Goal: Information Seeking & Learning: Learn about a topic

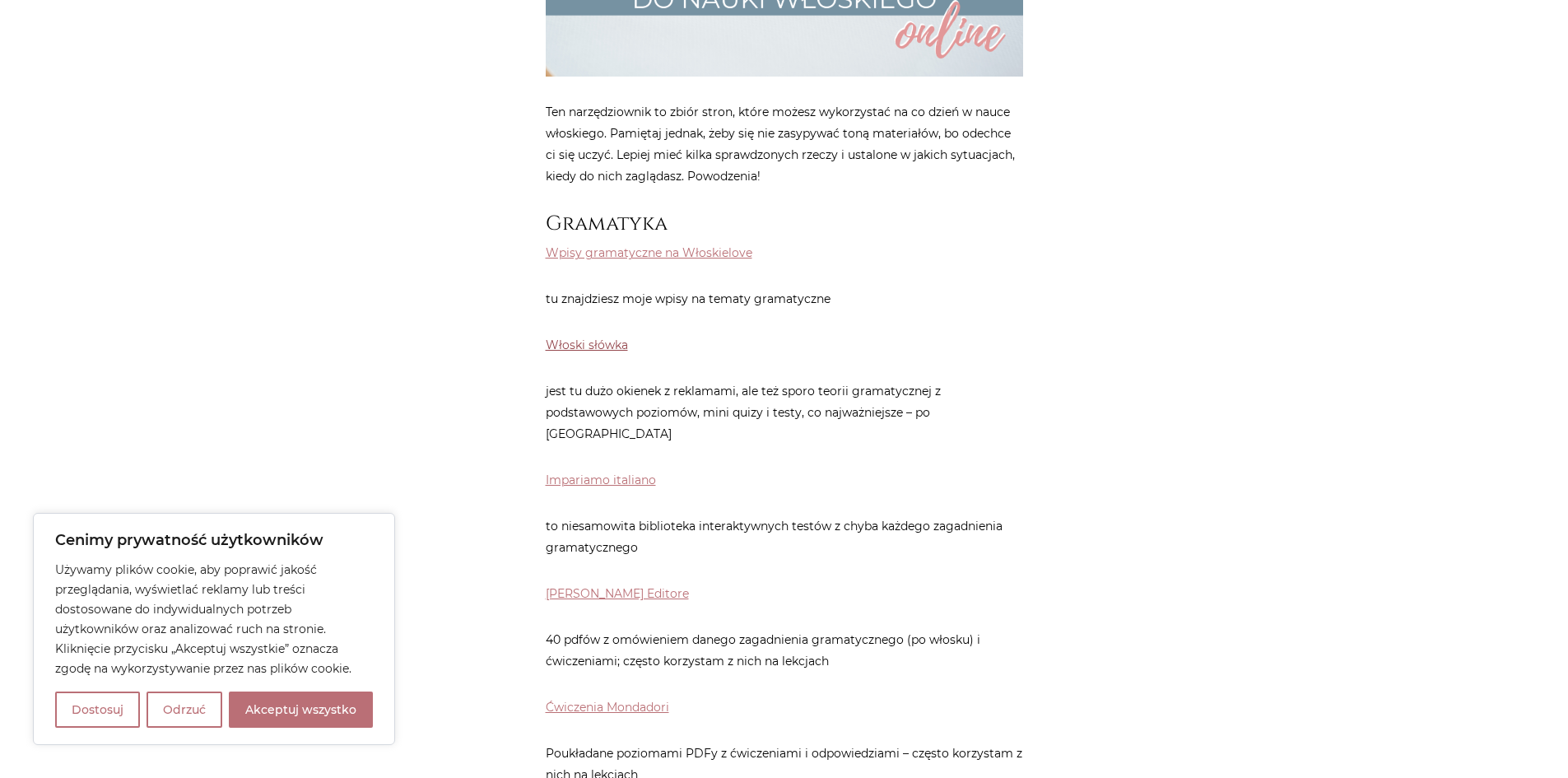
click at [583, 339] on link "Włoski słówka" at bounding box center [587, 345] width 83 height 15
click at [572, 257] on link "Wpisy gramatyczne na Włoskielove" at bounding box center [649, 253] width 206 height 15
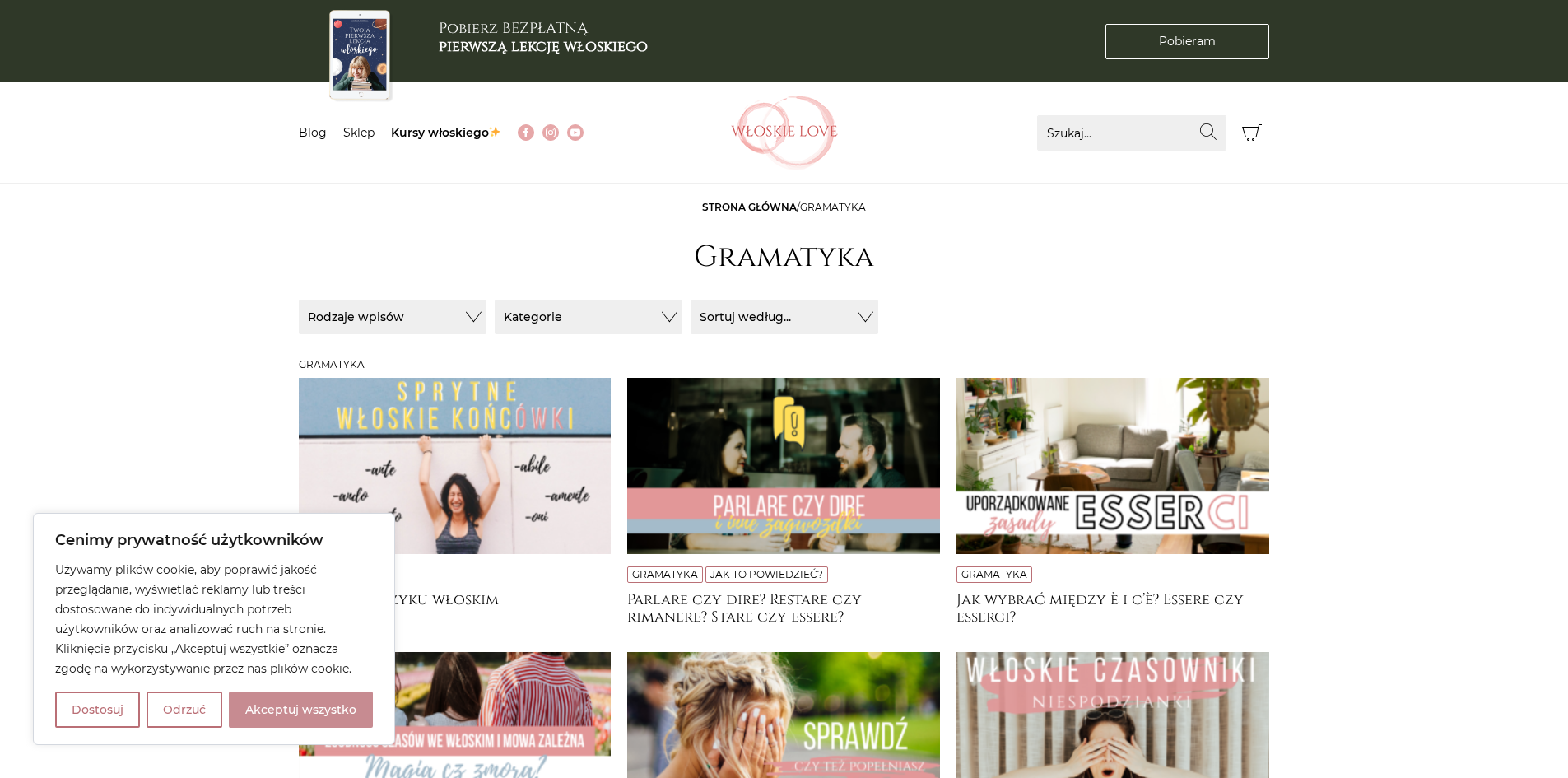
click at [301, 718] on button "Akceptuj wszystko" at bounding box center [301, 709] width 144 height 36
checkbox input "true"
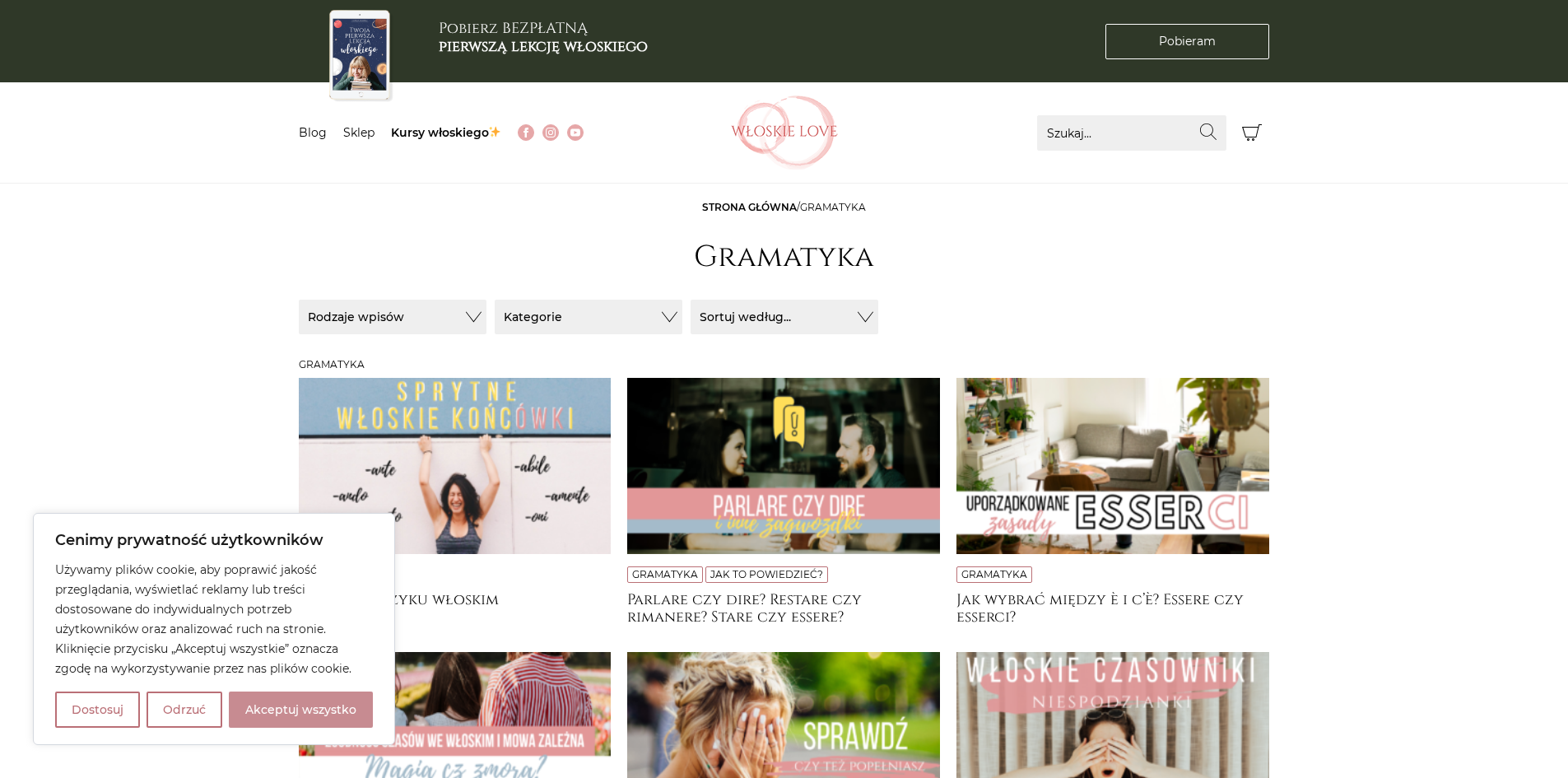
checkbox input "true"
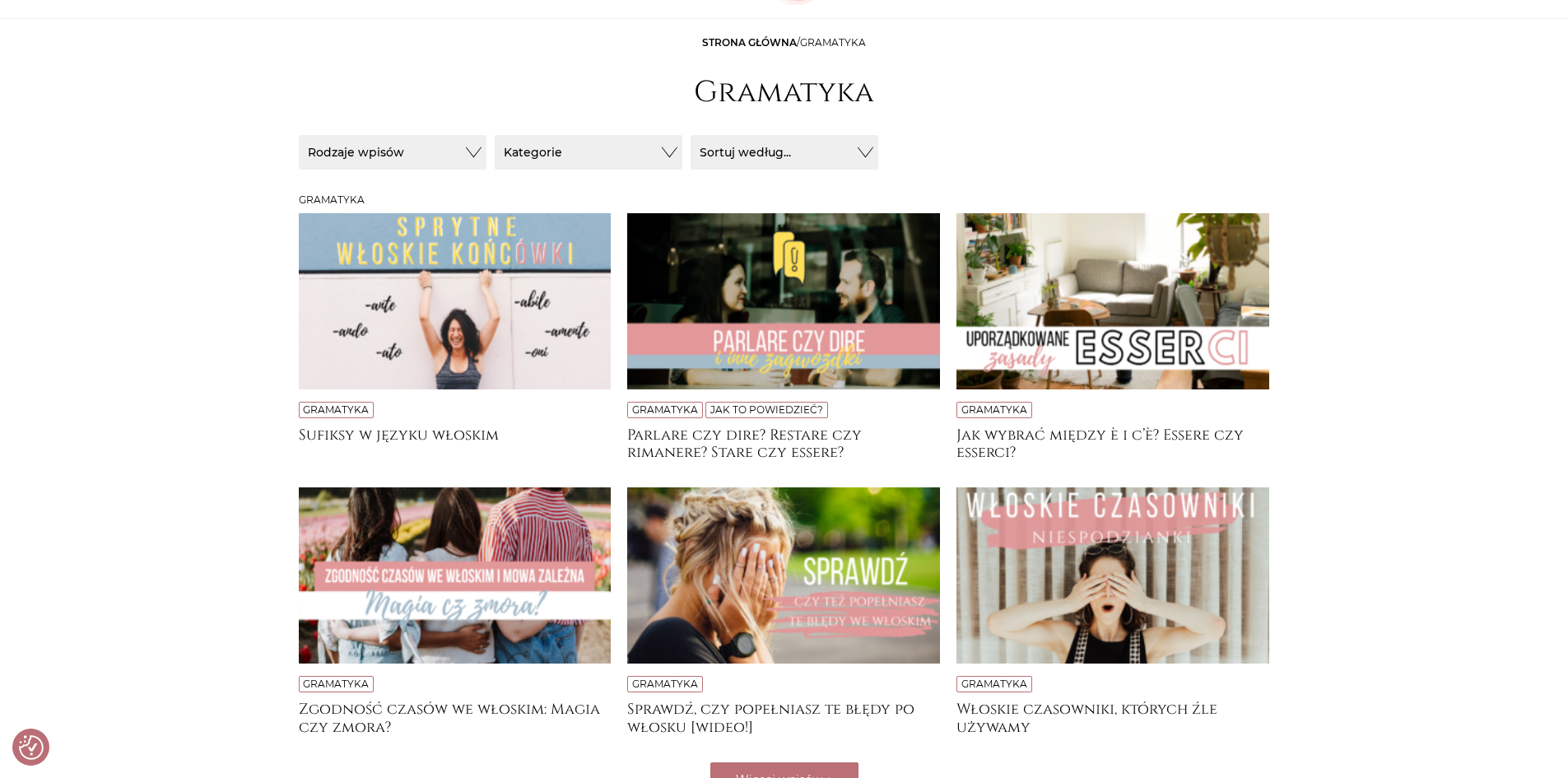
scroll to position [247, 0]
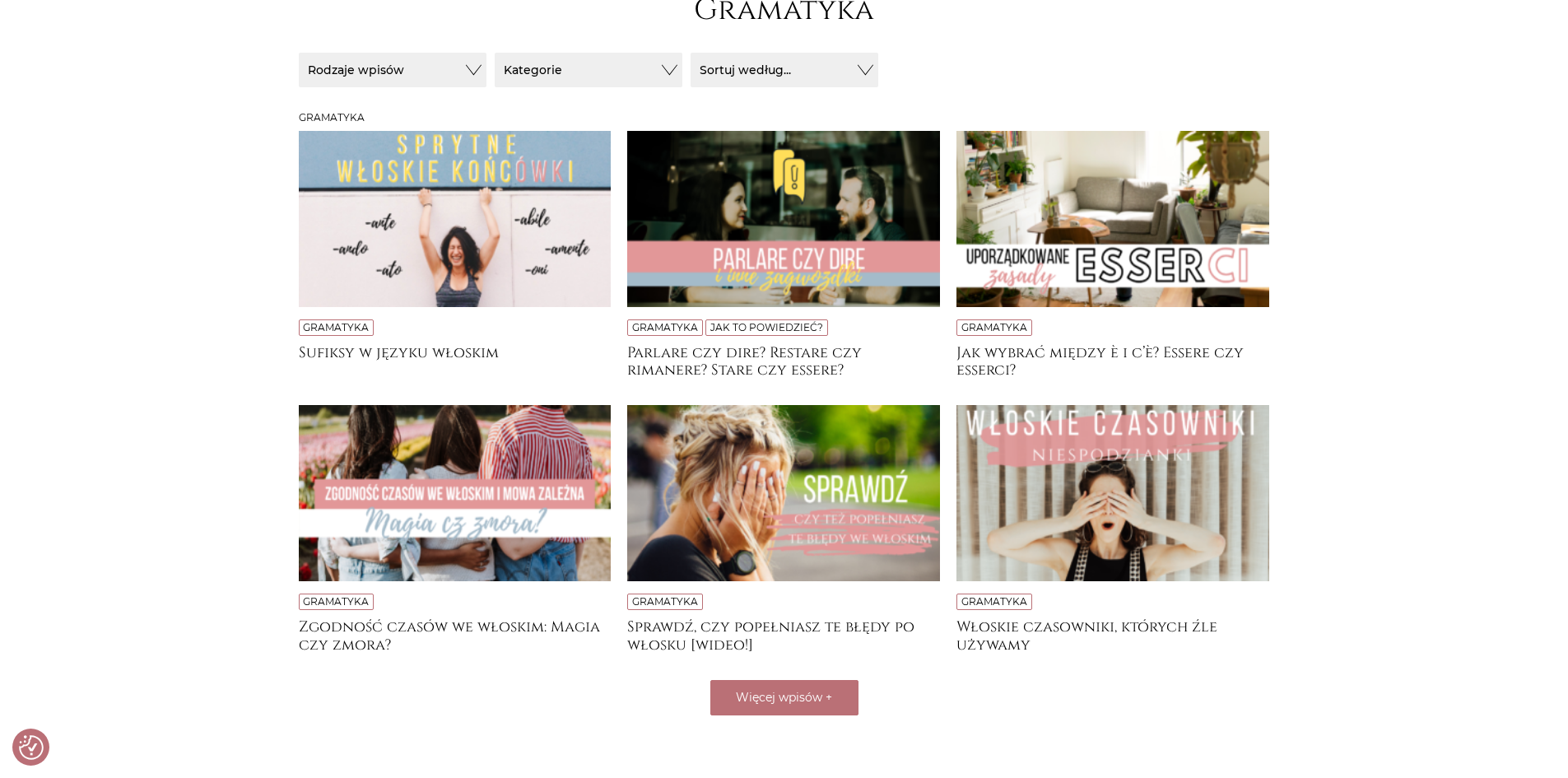
click at [468, 226] on img at bounding box center [455, 218] width 313 height 176
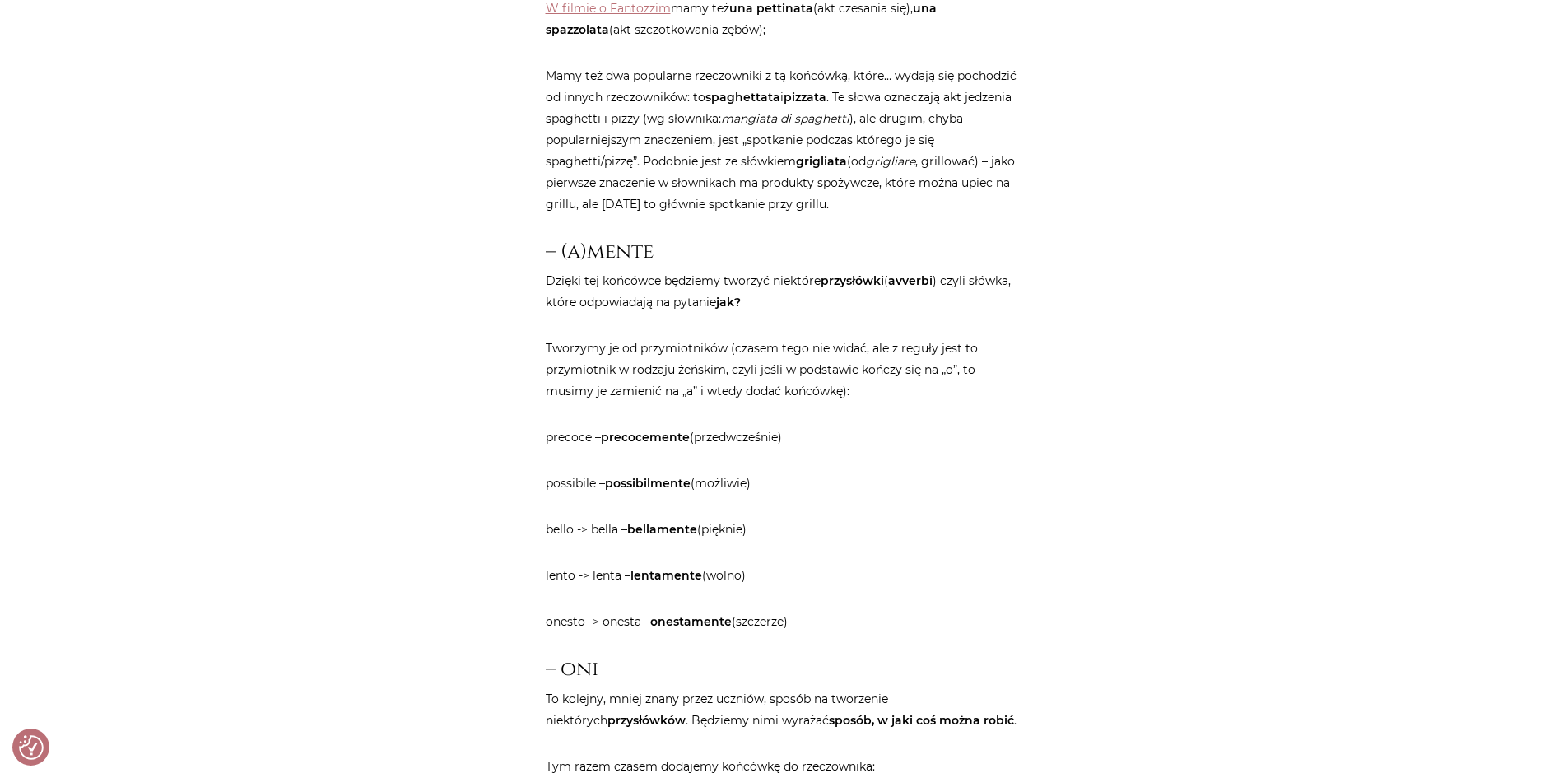
scroll to position [3375, 0]
